Goal: Information Seeking & Learning: Learn about a topic

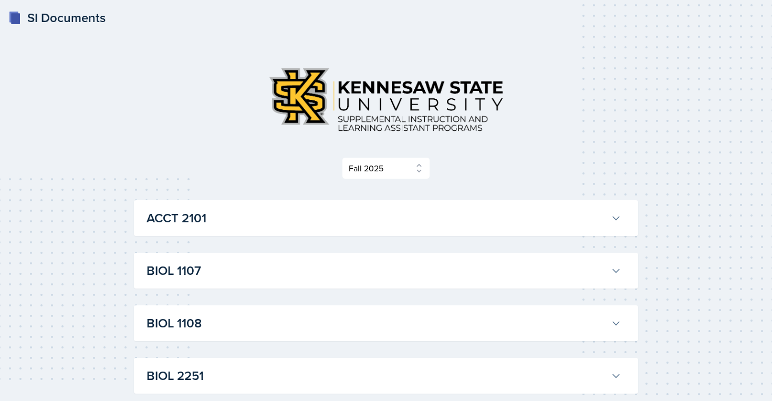
select select "2bed604d-1099-4043-b1bc-2365e8740244"
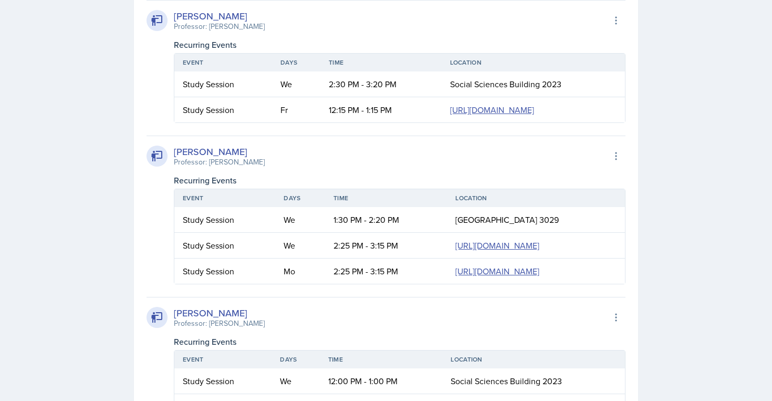
scroll to position [3100, 0]
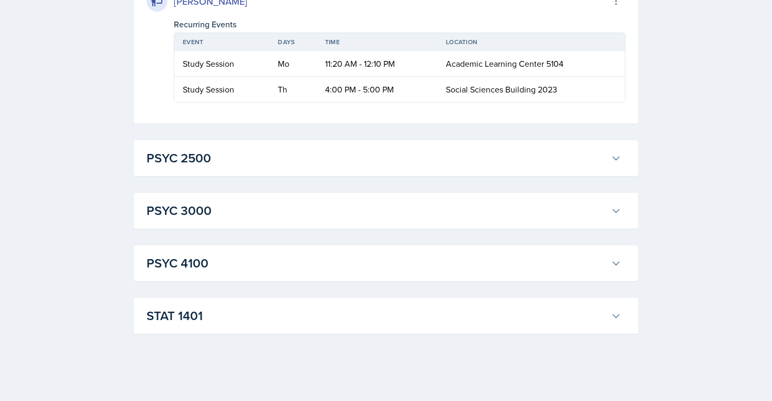
scroll to position [4260, 0]
click at [329, 166] on h3 "PSYC 2500" at bounding box center [377, 158] width 460 height 19
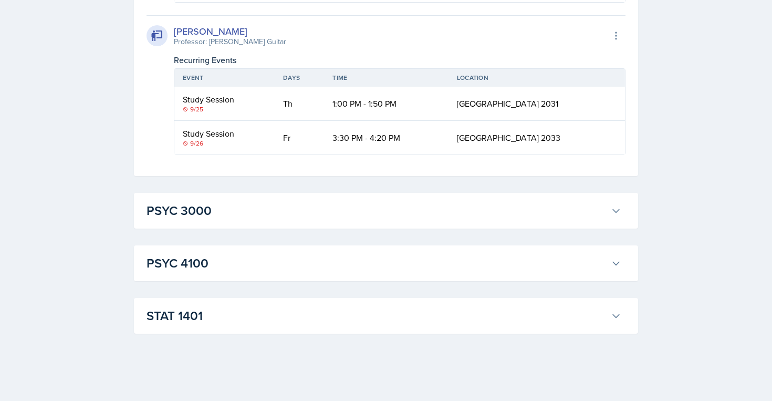
scroll to position [4755, 0]
click at [319, 210] on h3 "PSYC 3000" at bounding box center [377, 210] width 460 height 19
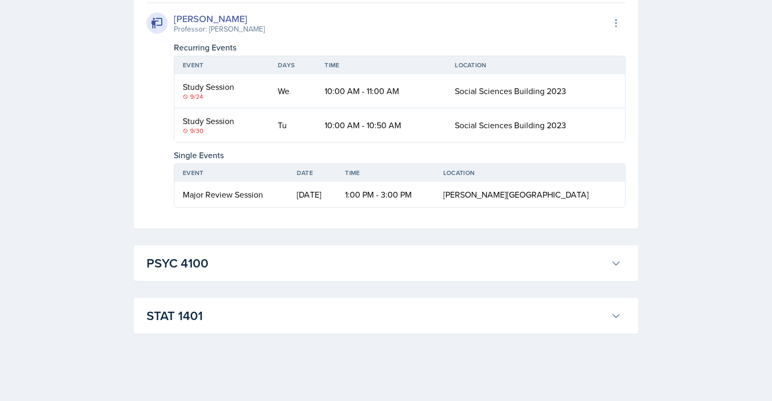
scroll to position [5390, 0]
click at [313, 266] on h3 "PSYC 4100" at bounding box center [377, 263] width 460 height 19
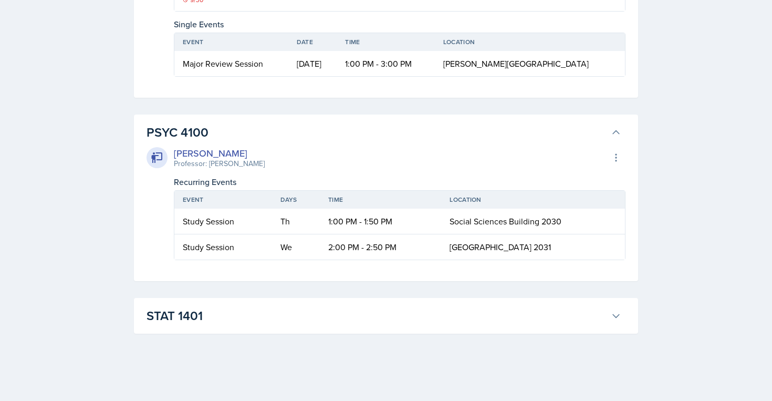
scroll to position [5521, 0]
click at [304, 327] on button "STAT 1401" at bounding box center [383, 315] width 479 height 23
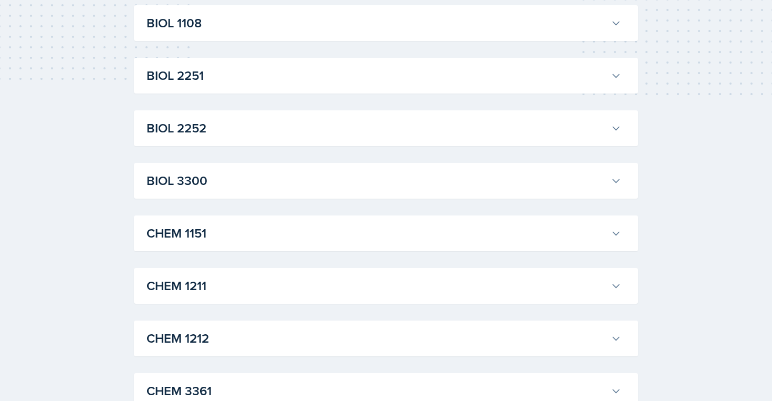
scroll to position [0, 0]
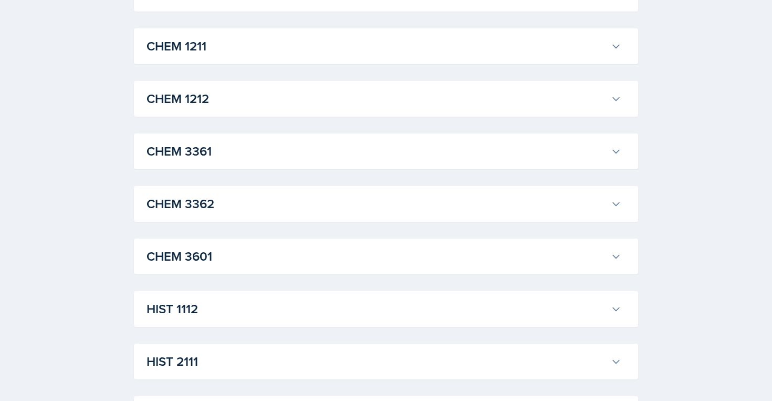
click at [254, 315] on h3 "HIST 1112" at bounding box center [377, 308] width 460 height 19
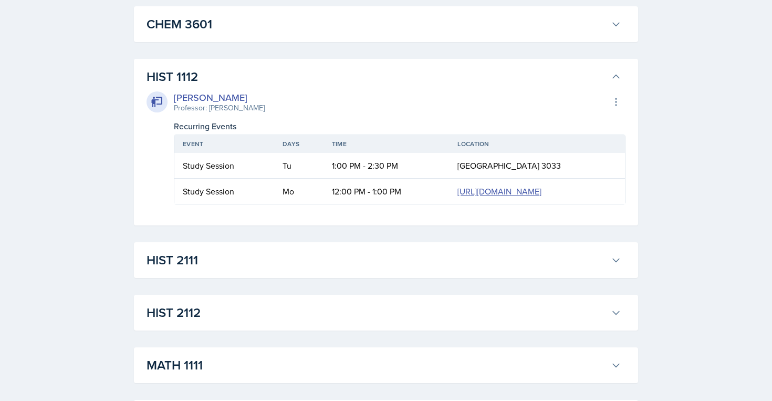
scroll to position [834, 0]
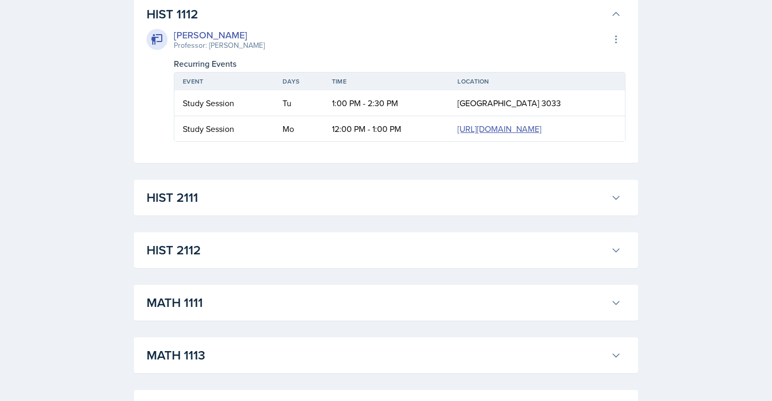
click at [241, 209] on button "HIST 2111" at bounding box center [383, 197] width 479 height 23
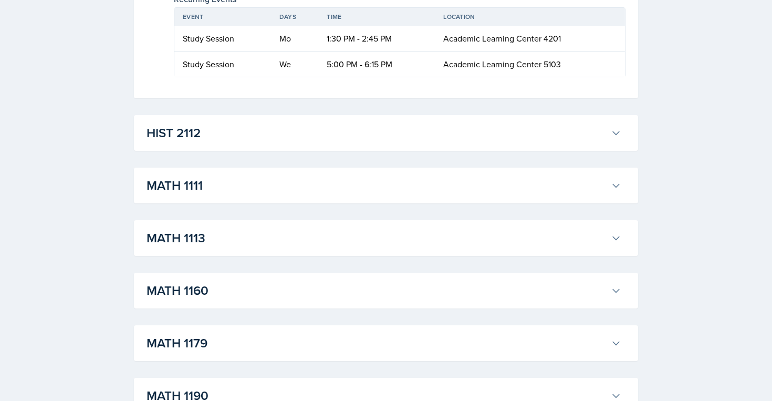
scroll to position [1711, 0]
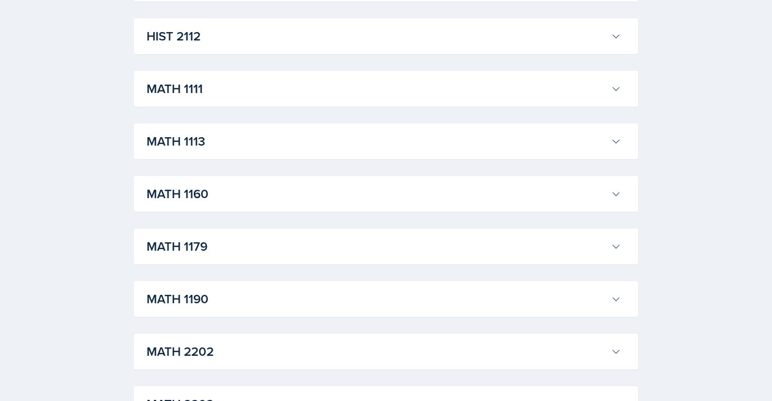
click at [216, 46] on h3 "HIST 2112" at bounding box center [377, 36] width 460 height 19
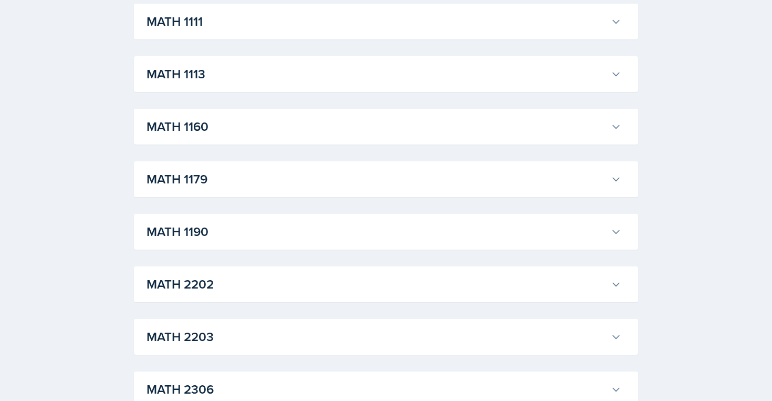
scroll to position [2209, 0]
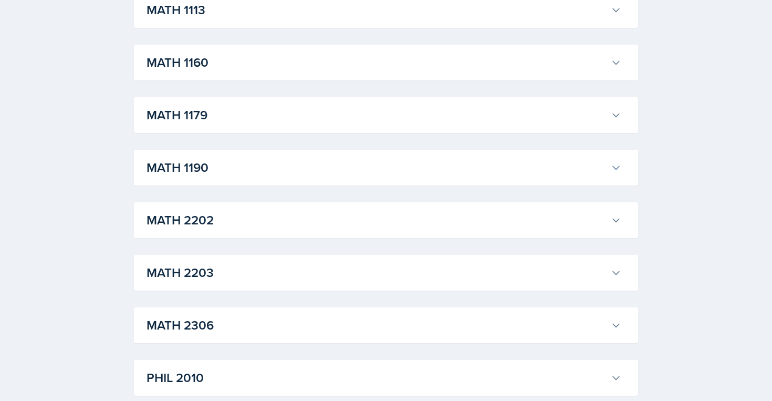
scroll to position [4795, 0]
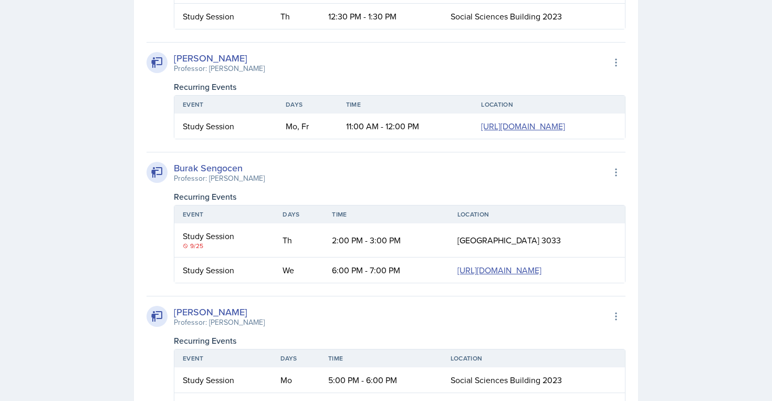
scroll to position [6374, 0]
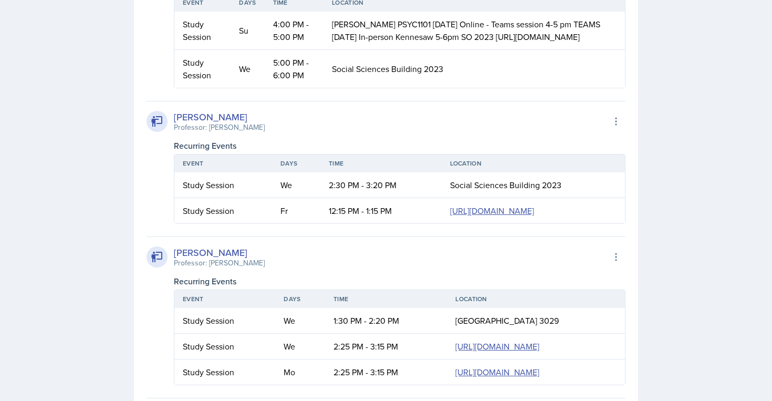
scroll to position [8042, 0]
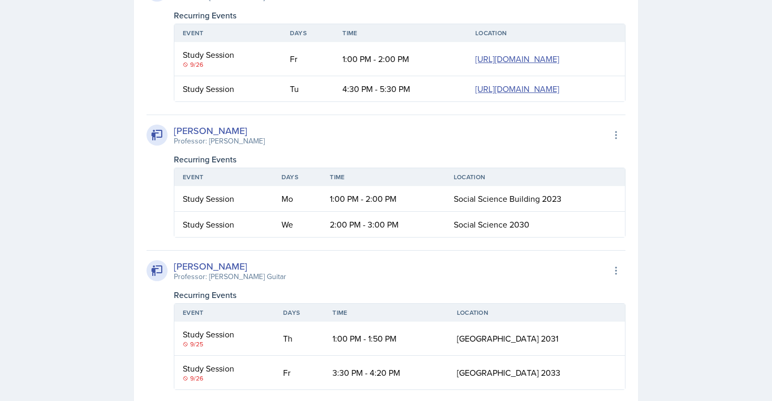
scroll to position [8882, 0]
